Goal: Information Seeking & Learning: Find specific page/section

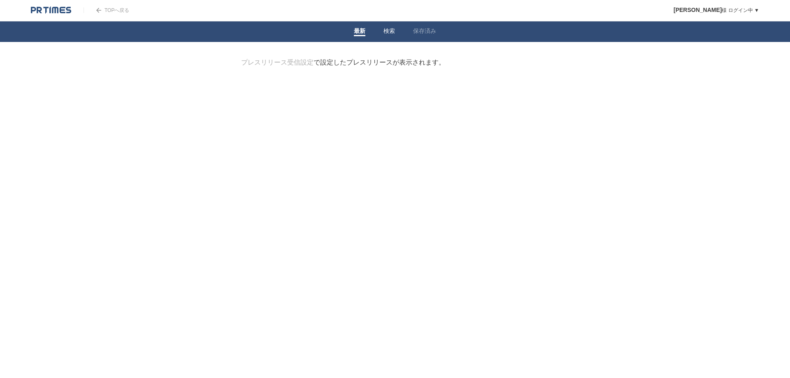
click at [390, 29] on link "検索" at bounding box center [389, 32] width 12 height 9
click at [336, 58] on form "検索ワードを入力" at bounding box center [395, 58] width 308 height 0
type input "r"
type input "レグコンパス"
drag, startPoint x: 302, startPoint y: 103, endPoint x: 320, endPoint y: 102, distance: 18.1
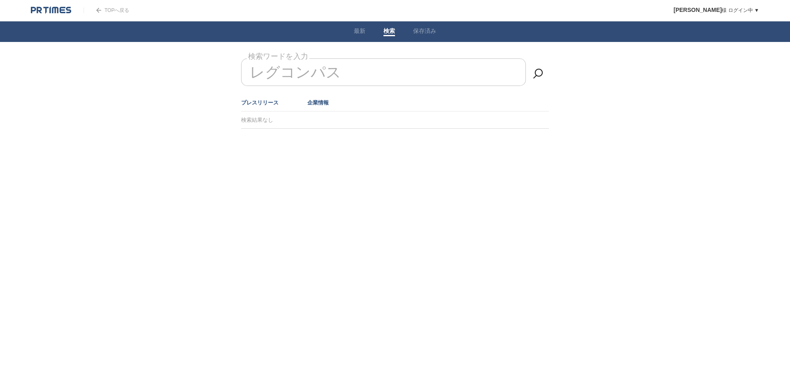
click at [310, 103] on ul "プレスリリース 企業情報" at bounding box center [395, 102] width 308 height 17
click at [320, 102] on link "企業情報" at bounding box center [317, 103] width 21 height 6
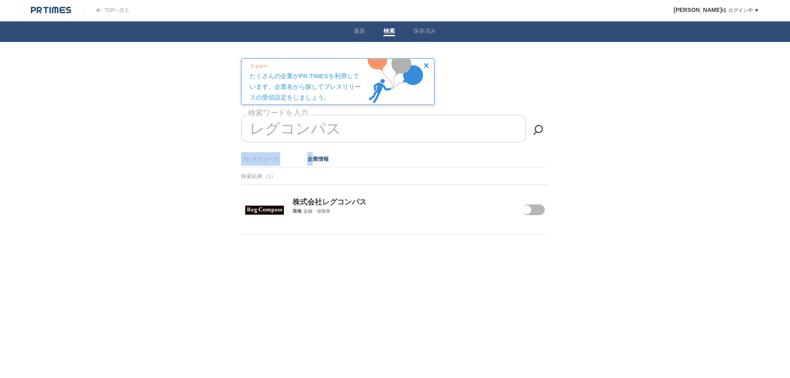
click at [262, 212] on img at bounding box center [264, 210] width 39 height 9
